Goal: Task Accomplishment & Management: Use online tool/utility

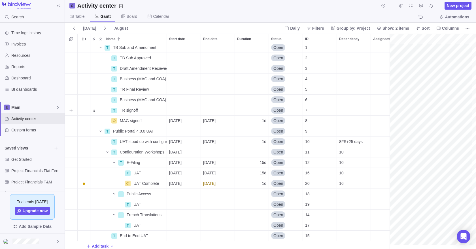
scroll to position [19, 94]
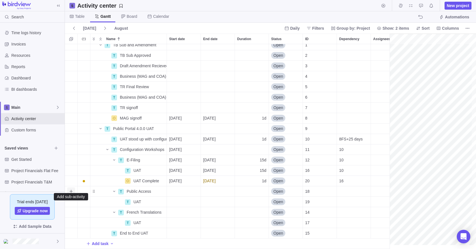
click at [70, 189] on icon "Add sub-activity" at bounding box center [71, 191] width 5 height 5
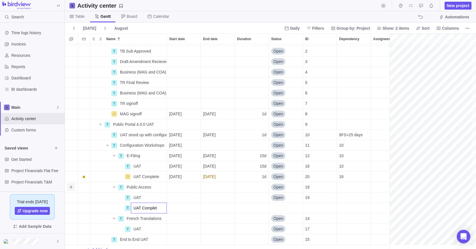
type input "UAT Complete"
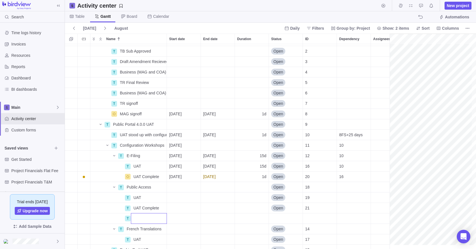
click at [155, 208] on div "T TB Sub and Amendment Details Open 1 T TB Sub Approved Details Open 2 T Draft …" at bounding box center [229, 146] width 329 height 205
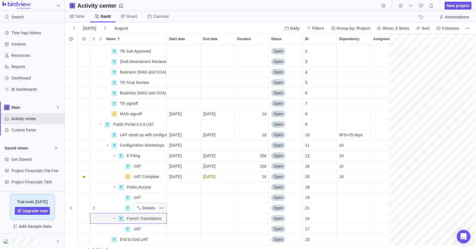
click at [164, 208] on span "More actions" at bounding box center [161, 208] width 8 height 8
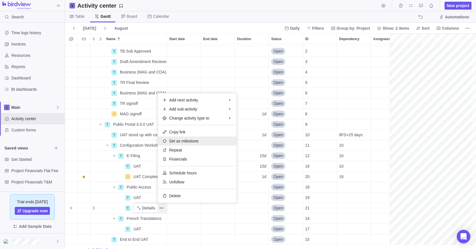
click at [186, 142] on span "Set as milestone" at bounding box center [183, 141] width 29 height 6
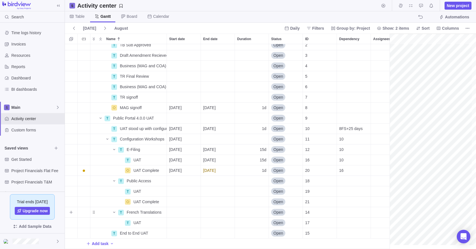
scroll to position [29, 94]
click at [72, 210] on icon "Add sub-activity" at bounding box center [71, 212] width 5 height 5
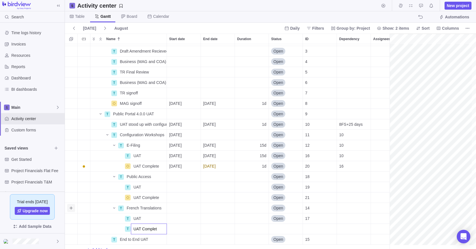
type input "UAT Complete"
click at [159, 229] on div "T TB Sub Approved Details Open 2 T Draft Amendment Recieved Details Open 3 T Bu…" at bounding box center [229, 146] width 329 height 205
click at [0, 0] on icon "More actions" at bounding box center [0, 0] width 0 height 0
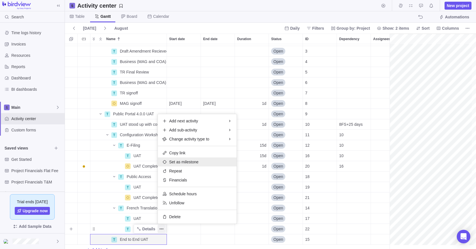
click at [184, 163] on span "Set as milestone" at bounding box center [183, 162] width 29 height 6
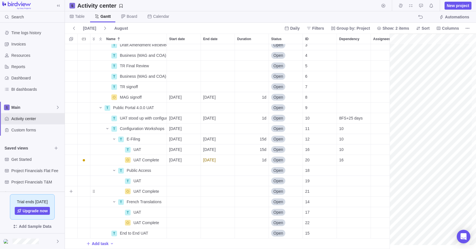
scroll to position [40, 94]
click at [71, 231] on icon "Add sub-activity" at bounding box center [71, 233] width 5 height 5
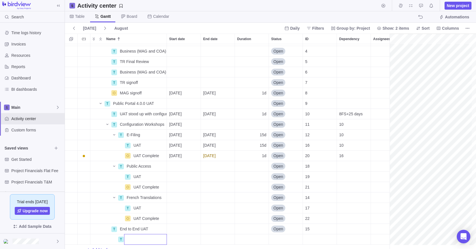
click at [169, 231] on div "T Draft Amendment Recieved Details Open 3 T Business (MAG and COA) and Legal Re…" at bounding box center [229, 146] width 329 height 205
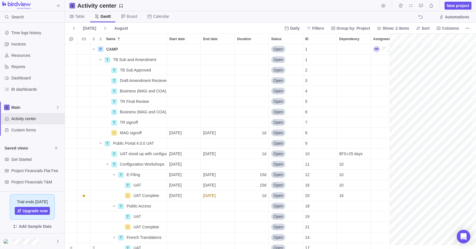
scroll to position [0, 94]
click at [72, 49] on icon "Add activity" at bounding box center [71, 49] width 5 height 5
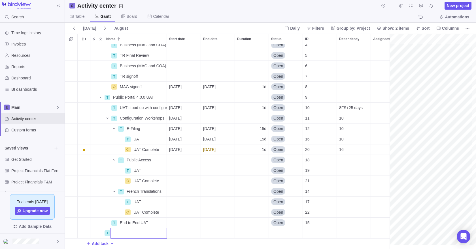
scroll to position [50, 94]
